Goal: Task Accomplishment & Management: Complete application form

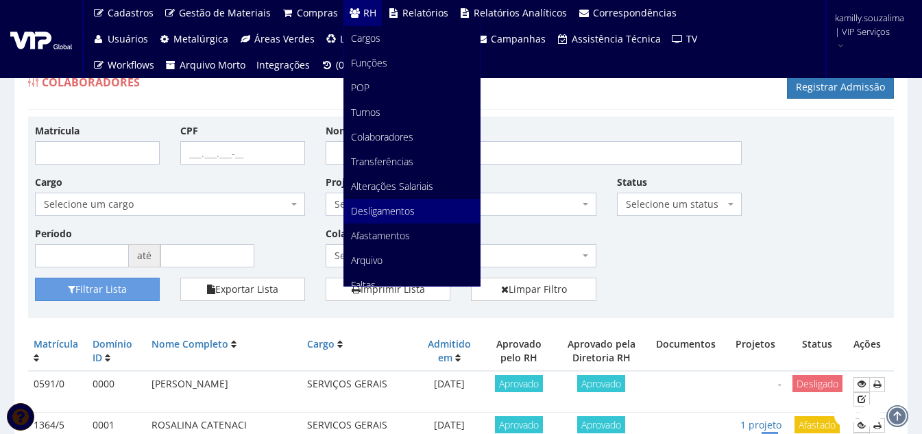
scroll to position [69, 0]
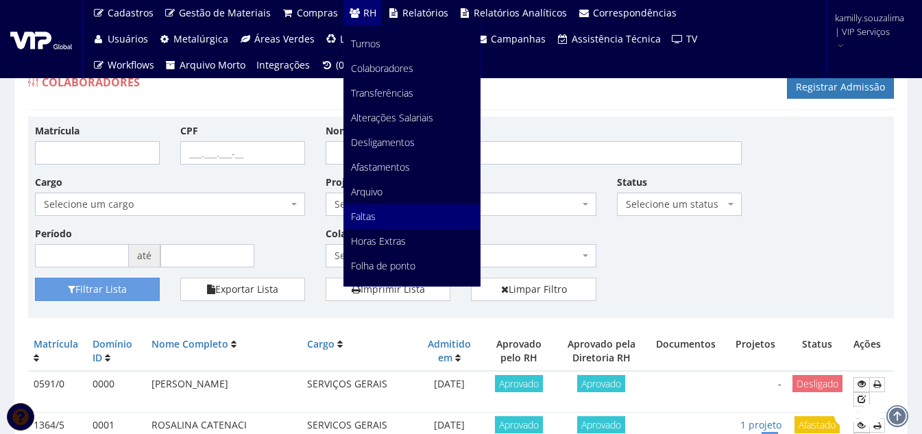
click at [381, 219] on link "Faltas" at bounding box center [412, 216] width 136 height 25
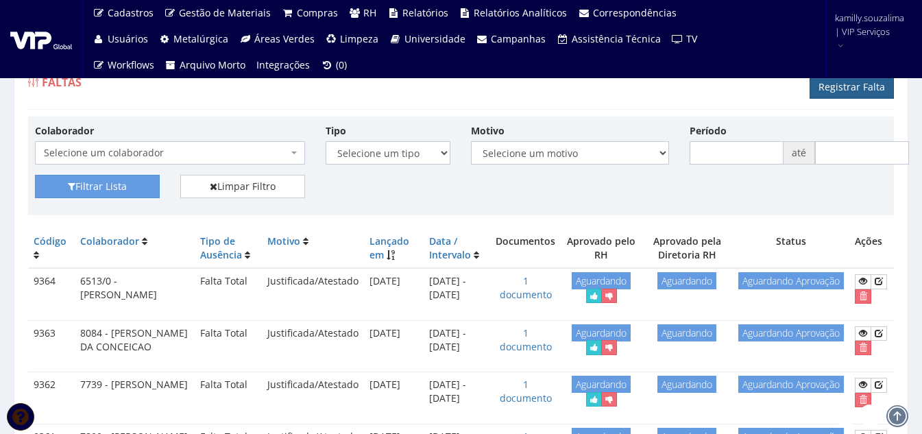
click at [850, 84] on link "Registrar Falta" at bounding box center [851, 86] width 84 height 23
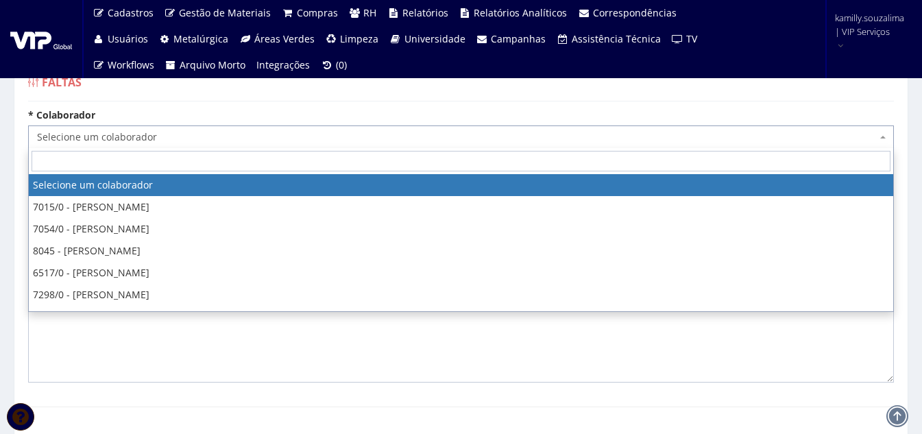
click at [218, 138] on span "Selecione um colaborador" at bounding box center [456, 137] width 839 height 14
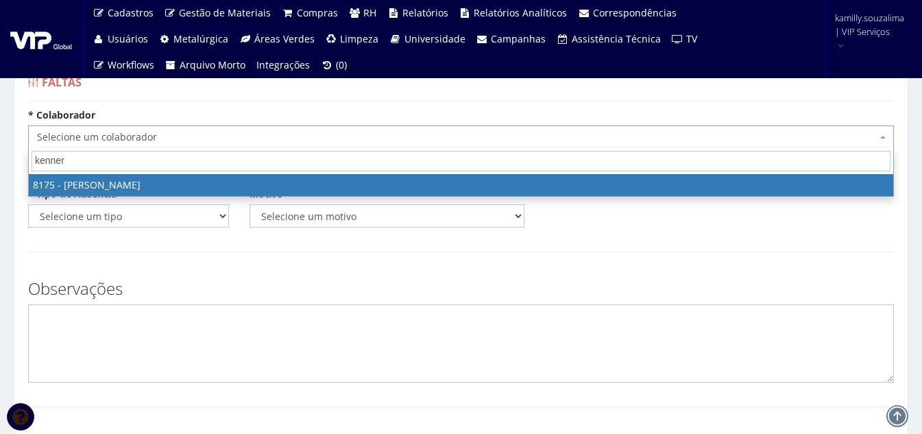
type input "kenner"
drag, startPoint x: 238, startPoint y: 188, endPoint x: 111, endPoint y: 180, distance: 127.7
click at [111, 180] on form "* Colaborador Selecione um colaborador 7015/0 - [PERSON_NAME] 7054/0 - [PERSON_…" at bounding box center [460, 390] width 865 height 565
select select "4012"
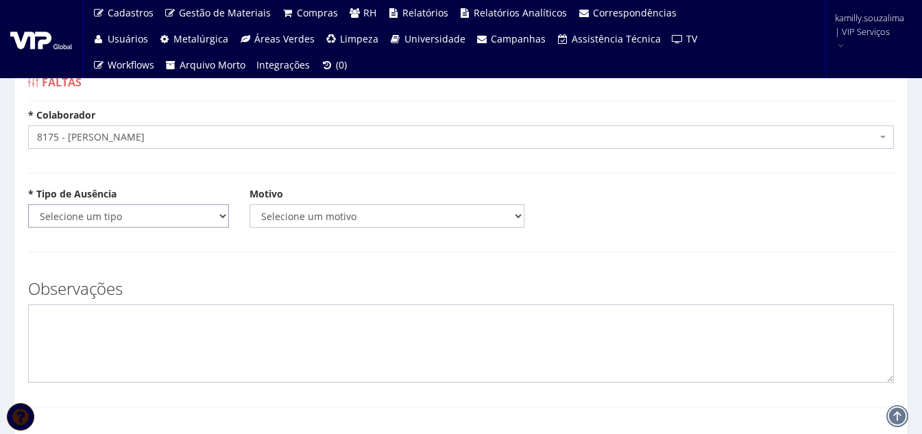
click at [115, 210] on select "Selecione um tipo Falta Total Falta Parcial Afastamento Férias" at bounding box center [128, 215] width 201 height 23
select select "total"
click at [28, 204] on select "Selecione um tipo Falta Total Falta Parcial Afastamento Férias" at bounding box center [128, 215] width 201 height 23
click at [308, 214] on select "Selecione um motivo Acidente Atestado Atraso Declaração Determinação Judicial D…" at bounding box center [386, 215] width 275 height 23
select select "atestado"
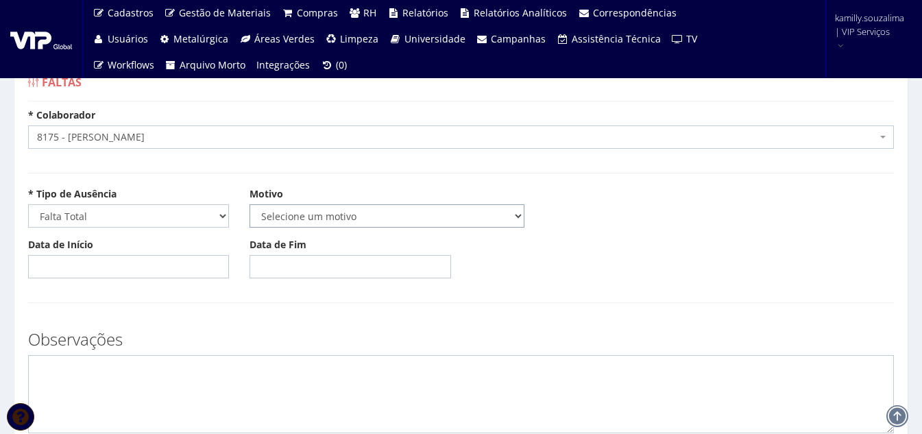
click at [249, 204] on select "Selecione um motivo Acidente Atestado Atraso Declaração Determinação Judicial D…" at bounding box center [386, 215] width 275 height 23
click at [94, 261] on input "Data de Início" at bounding box center [128, 266] width 201 height 23
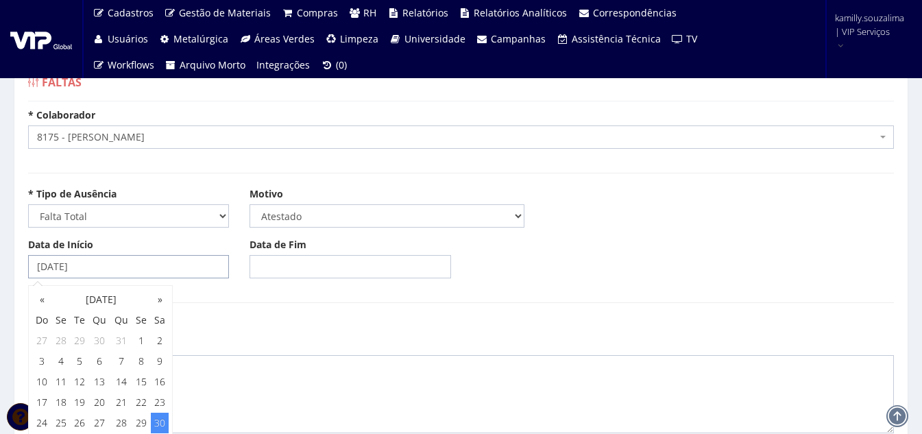
type input "30/08/2025"
click at [332, 263] on input "Data de Fim" at bounding box center [349, 266] width 201 height 23
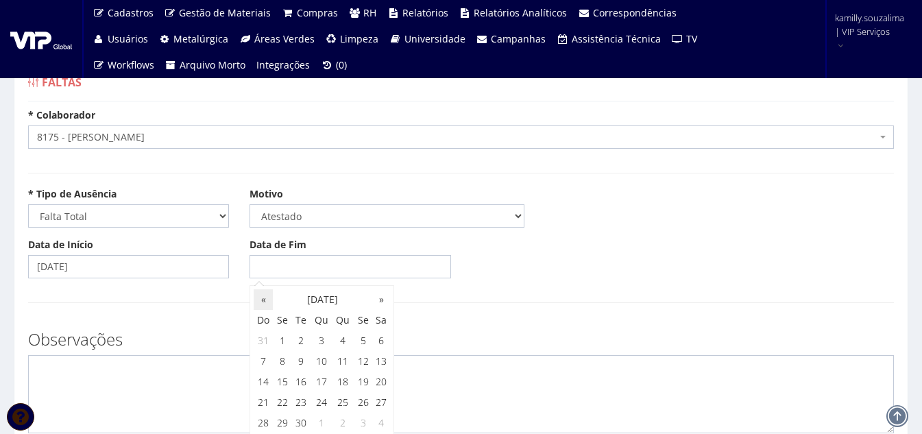
click at [256, 303] on th "«" at bounding box center [263, 299] width 19 height 21
click at [380, 417] on td "30" at bounding box center [381, 422] width 18 height 21
type input "30/08/2025"
click at [186, 369] on textarea at bounding box center [460, 394] width 865 height 78
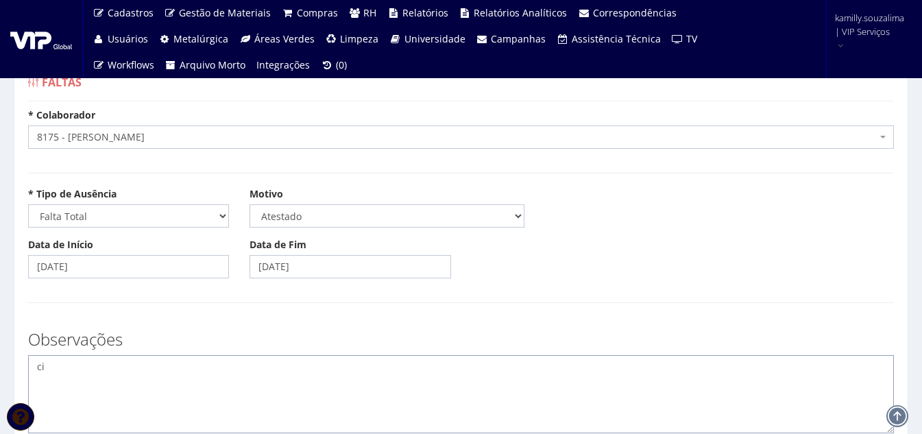
type textarea "c"
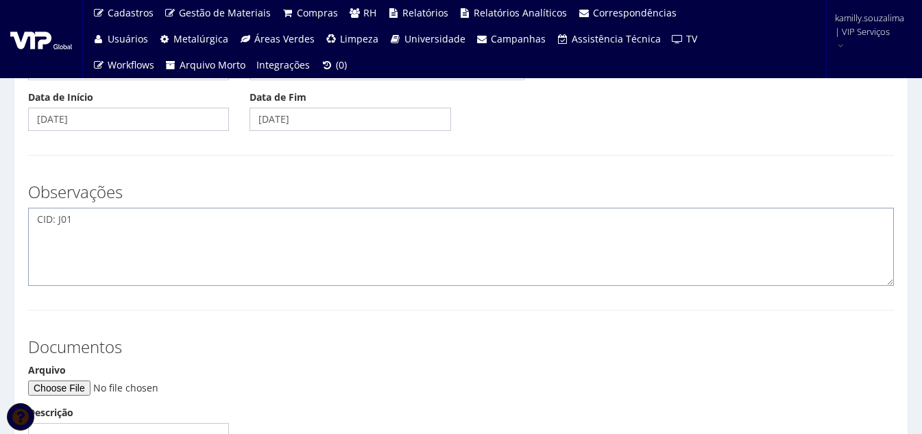
scroll to position [206, 0]
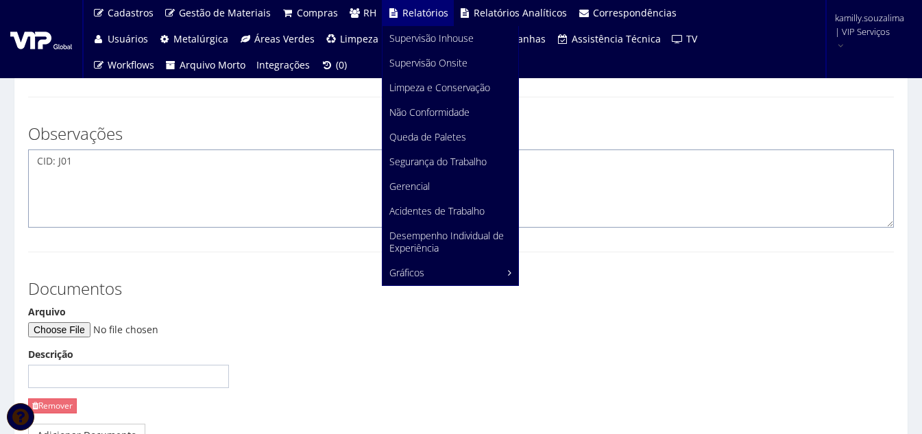
type textarea "CID: J01"
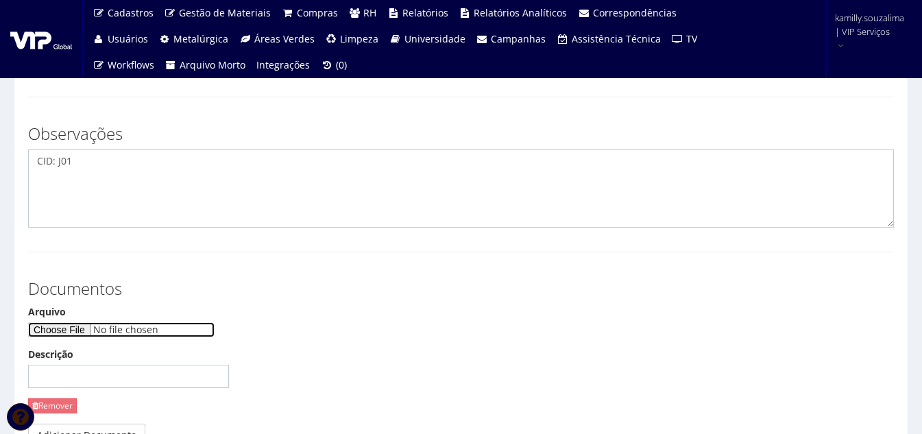
click at [71, 334] on input "Arquivo" at bounding box center [121, 329] width 186 height 15
type input "C:\fakepath\30-08.pdf"
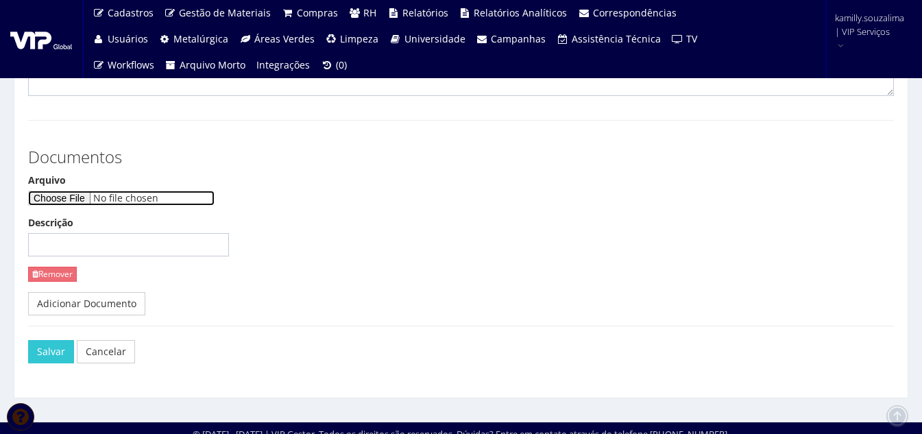
scroll to position [343, 0]
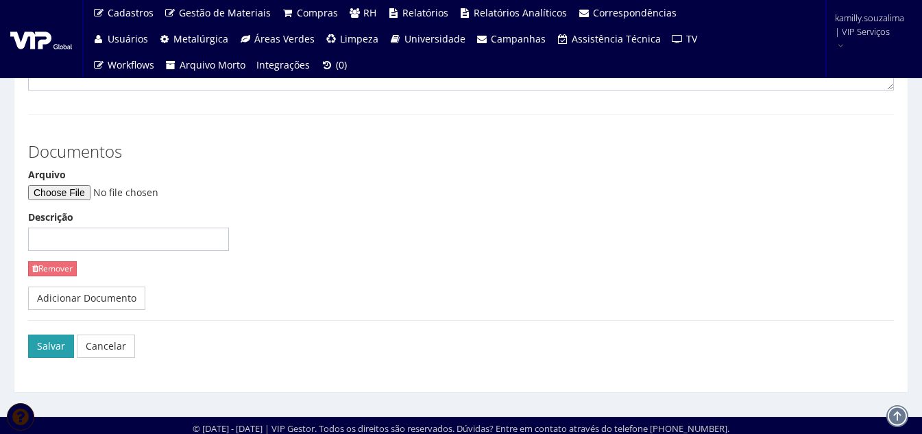
drag, startPoint x: 35, startPoint y: 349, endPoint x: 48, endPoint y: 338, distance: 17.0
click at [36, 346] on button "Salvar" at bounding box center [51, 345] width 46 height 23
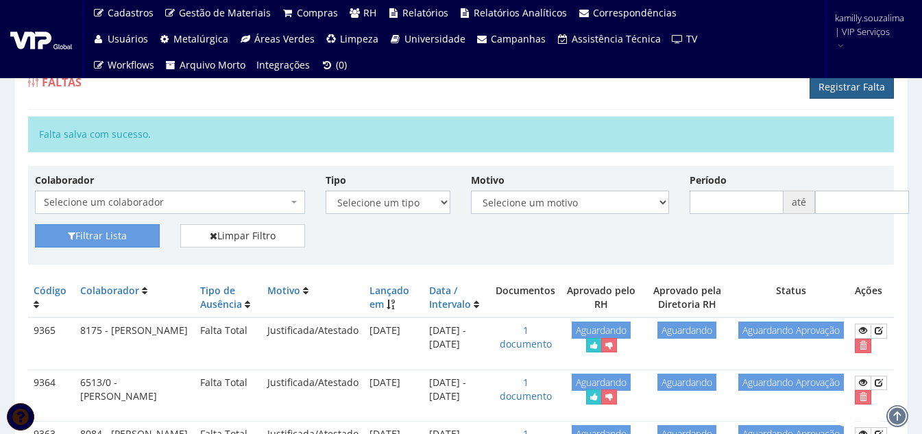
click at [863, 89] on link "Registrar Falta" at bounding box center [851, 86] width 84 height 23
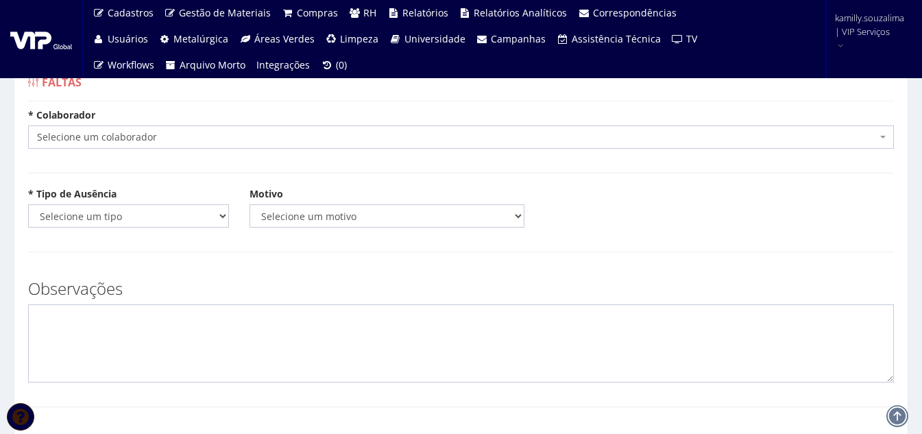
click at [256, 112] on div "* Colaborador Selecione um colaborador 7015/0 - [PERSON_NAME] 7054/0 - [PERSON_…" at bounding box center [461, 128] width 886 height 40
click at [217, 134] on span "Selecione um colaborador" at bounding box center [456, 137] width 839 height 14
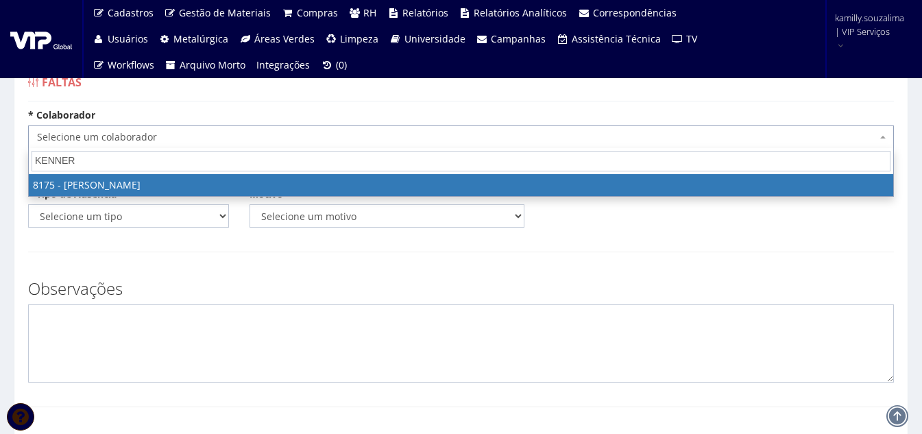
type input "KENNER"
select select "4012"
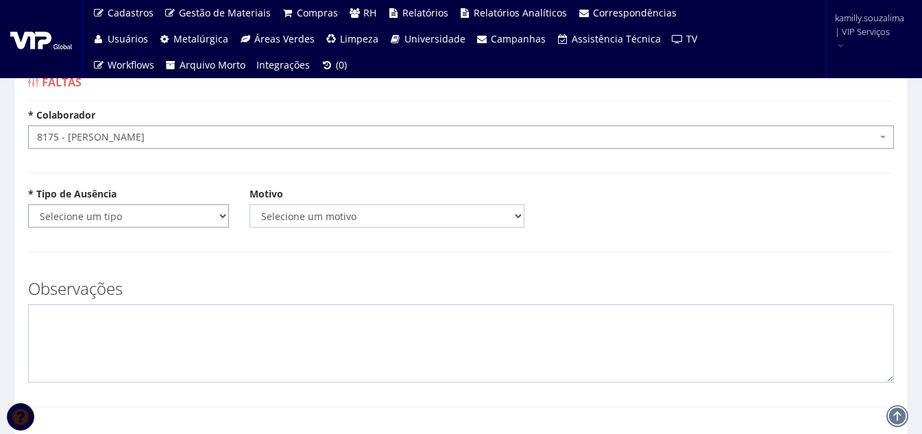
click at [86, 211] on select "Selecione um tipo Falta Total Falta Parcial Afastamento Férias" at bounding box center [128, 215] width 201 height 23
select select "total"
click at [28, 204] on select "Selecione um tipo Falta Total Falta Parcial Afastamento Férias" at bounding box center [128, 215] width 201 height 23
click at [339, 217] on select "Selecione um motivo Acidente Atestado Atraso Declaração Determinação Judicial D…" at bounding box center [386, 215] width 275 height 23
select select "atestado"
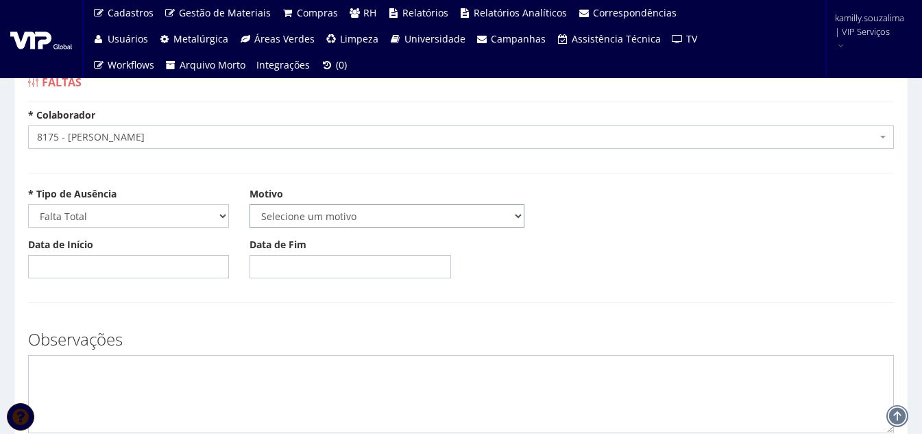
click at [249, 204] on select "Selecione um motivo Acidente Atestado Atraso Declaração Determinação Judicial D…" at bounding box center [386, 215] width 275 height 23
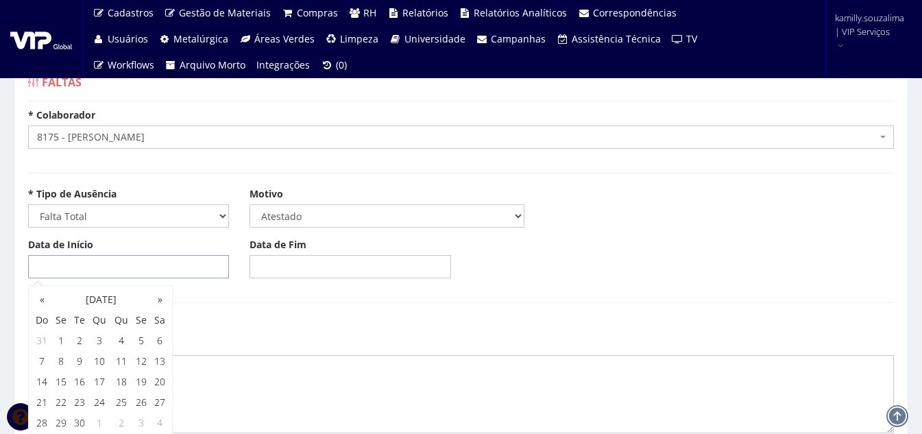
click at [136, 271] on input "Data de Início" at bounding box center [128, 266] width 201 height 23
type input "[DATE]"
click at [328, 267] on input "Data de Fim" at bounding box center [349, 266] width 201 height 23
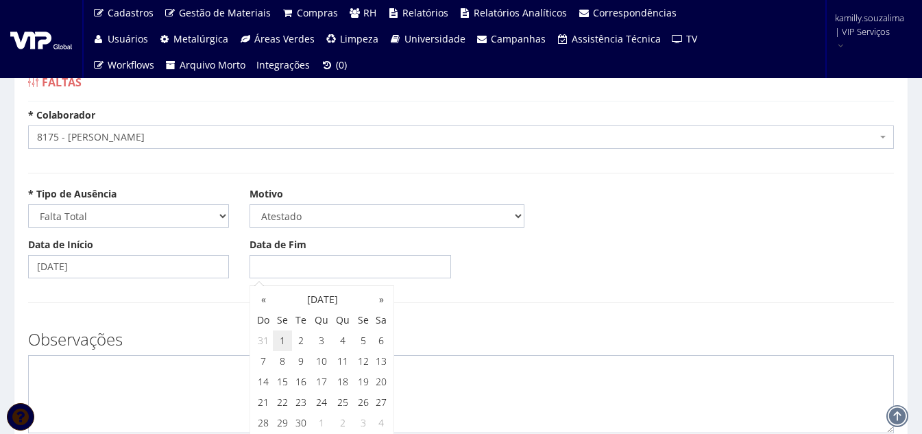
click at [280, 338] on td "1" at bounding box center [282, 340] width 19 height 21
type input "[DATE]"
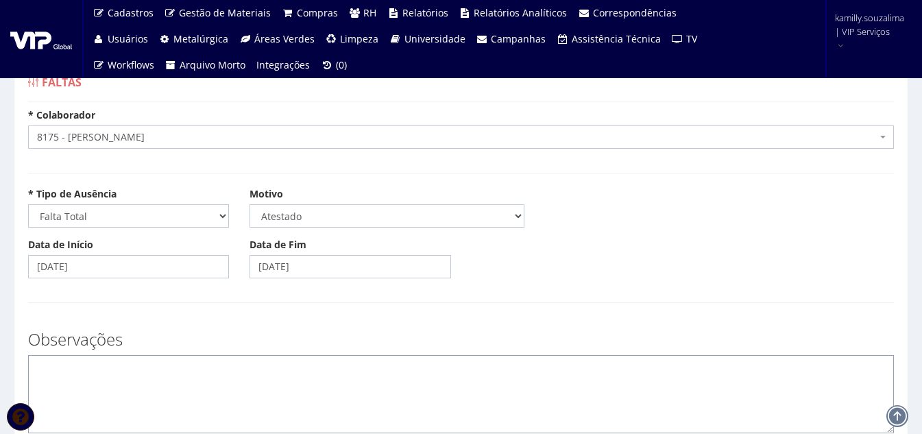
click at [159, 375] on textarea at bounding box center [460, 394] width 865 height 78
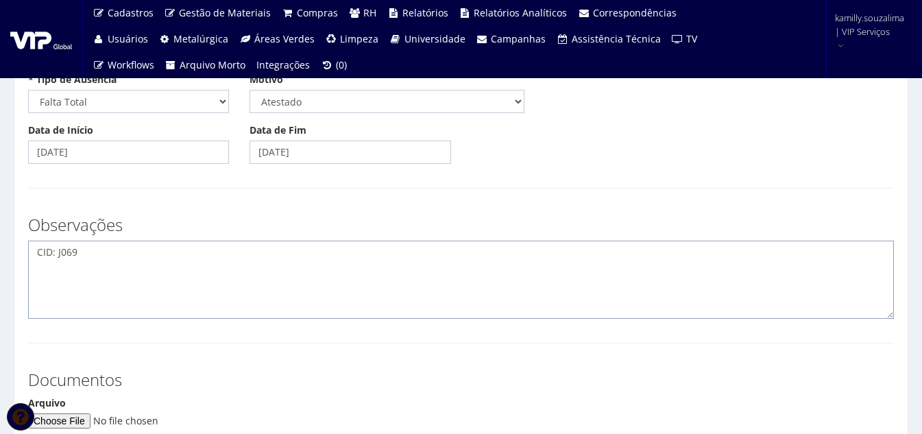
scroll to position [274, 0]
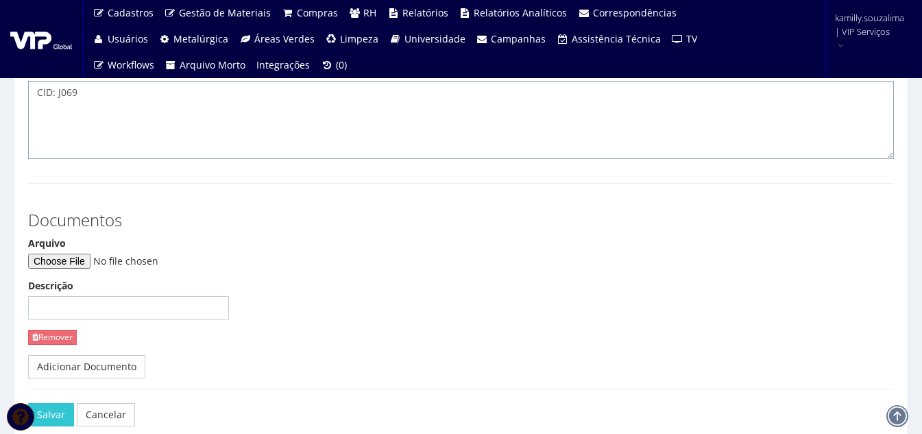
type textarea "CID: J069"
click at [57, 262] on input "Arquivo" at bounding box center [121, 261] width 186 height 15
type input "C:\fakepath\31-08.pdf"
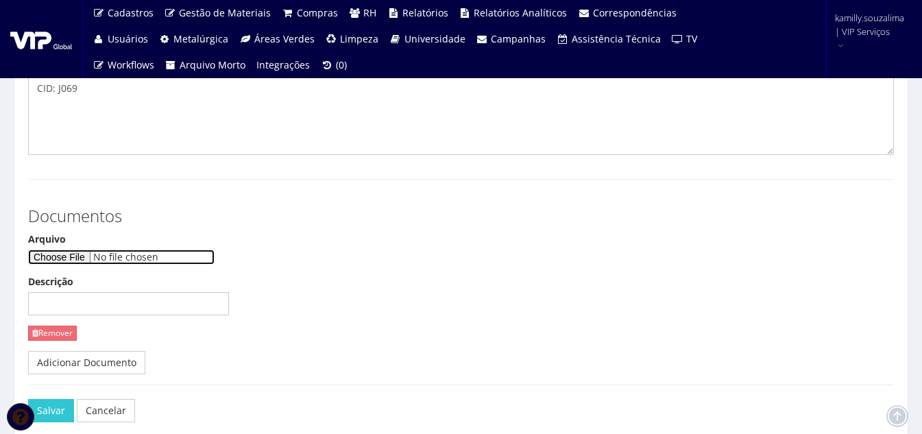
scroll to position [348, 0]
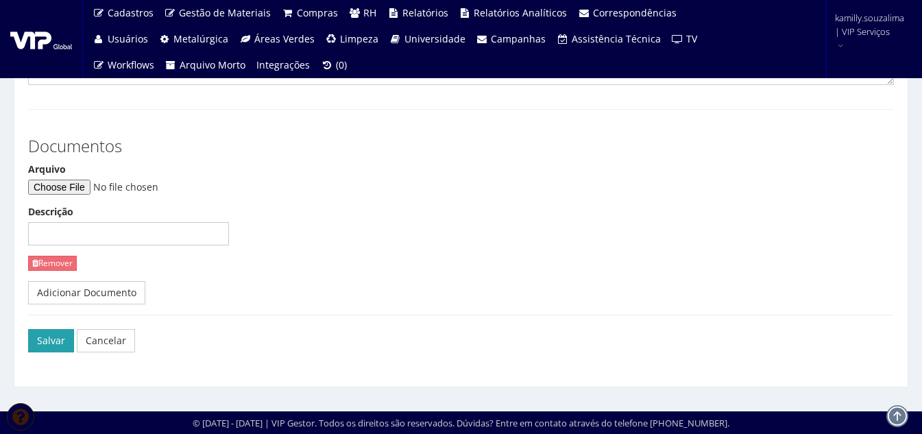
click at [51, 334] on button "Salvar" at bounding box center [51, 340] width 46 height 23
